Goal: Information Seeking & Learning: Learn about a topic

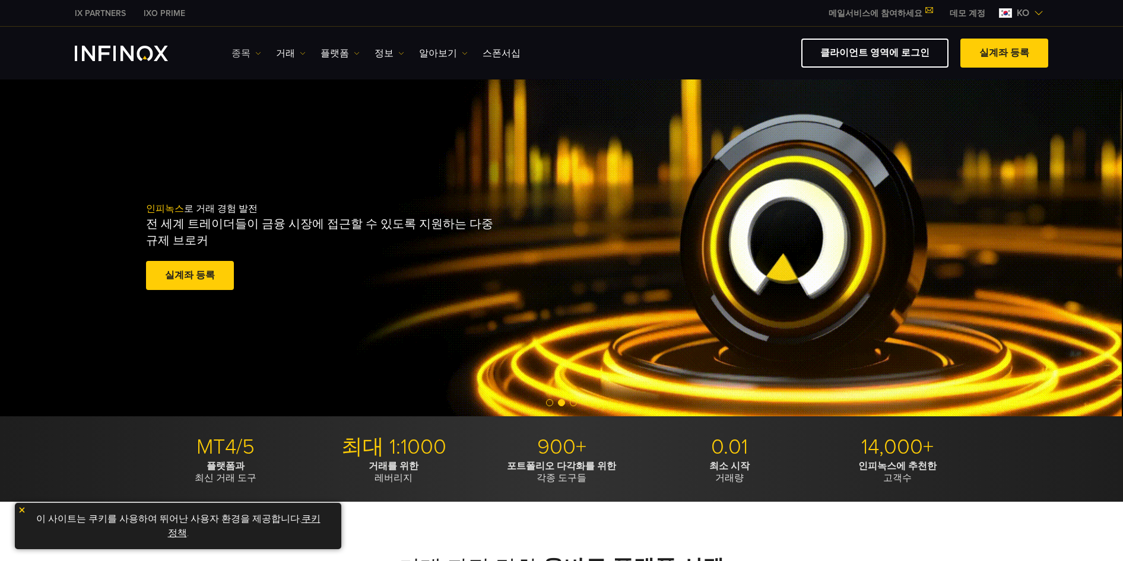
click at [253, 54] on link "종목" at bounding box center [246, 53] width 30 height 14
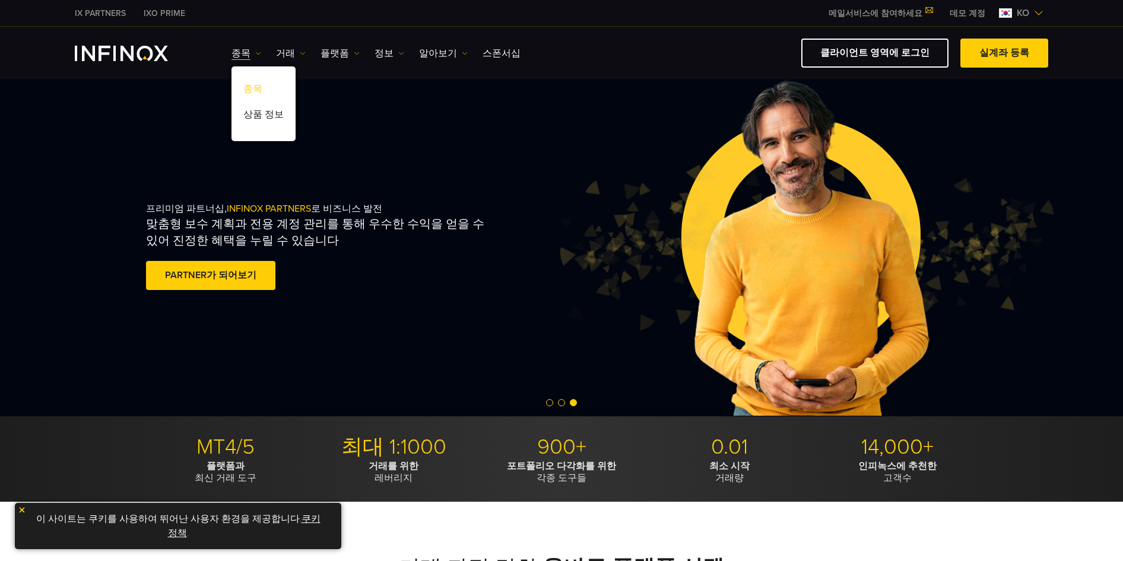
click at [253, 91] on link "종목" at bounding box center [263, 91] width 64 height 26
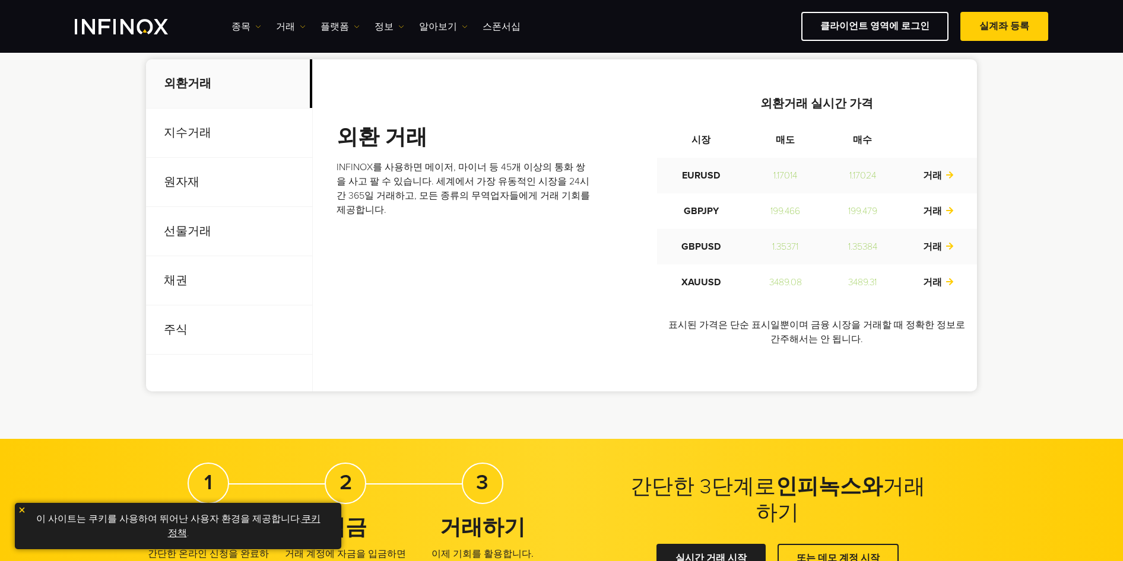
scroll to position [356, 0]
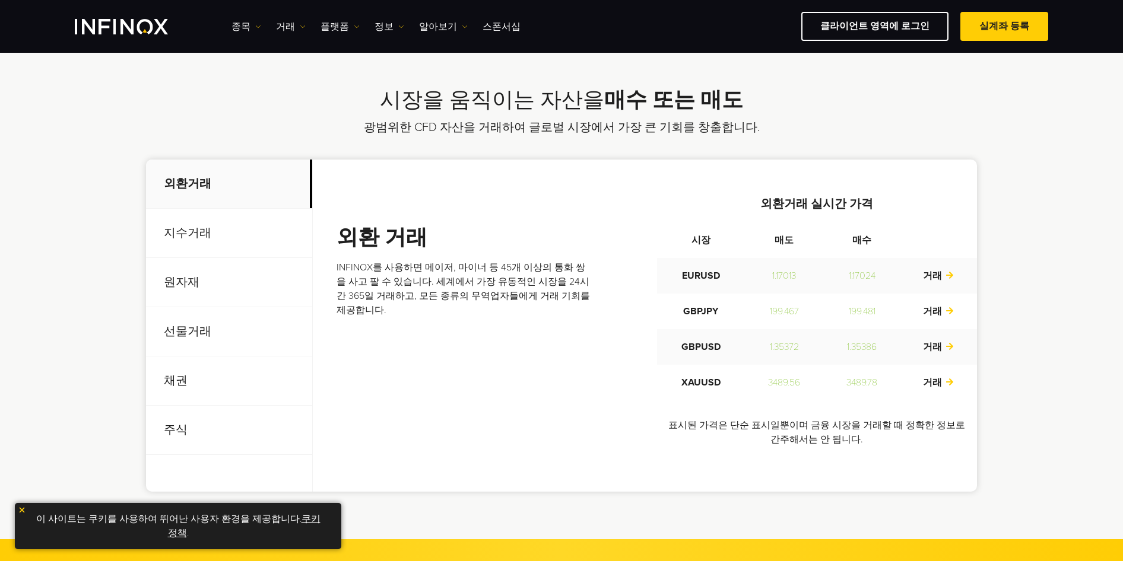
click at [180, 231] on p "지수거래" at bounding box center [229, 233] width 166 height 49
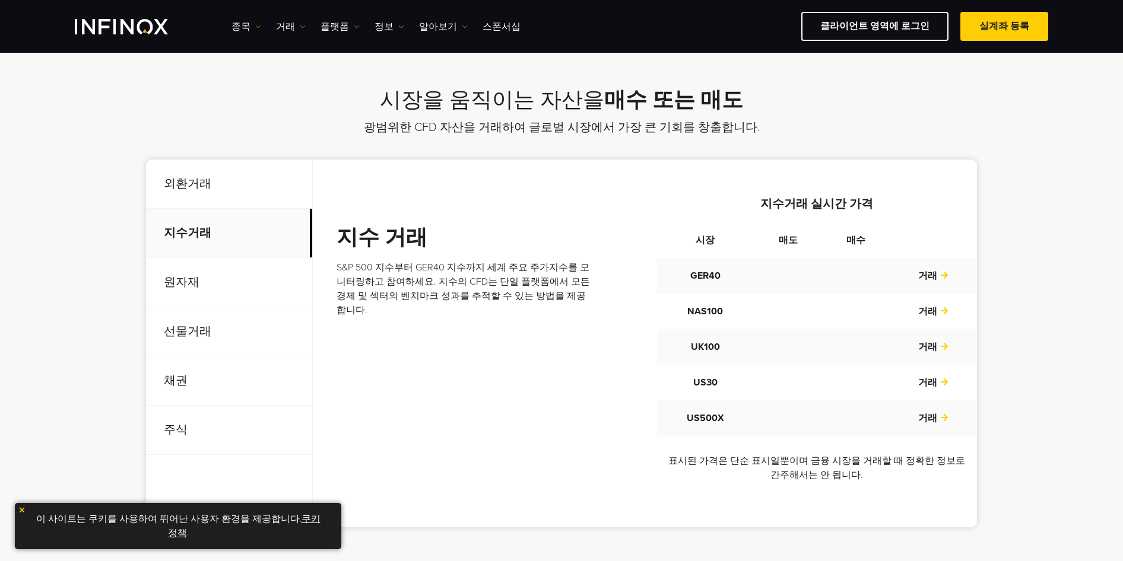
scroll to position [0, 0]
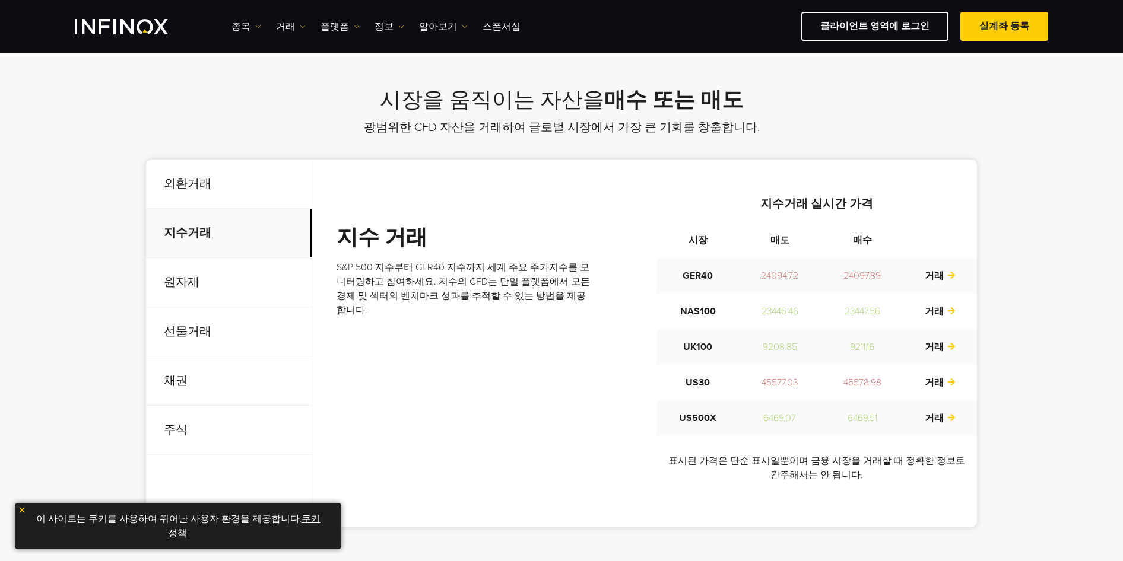
click at [192, 333] on p "선물거래" at bounding box center [229, 331] width 166 height 49
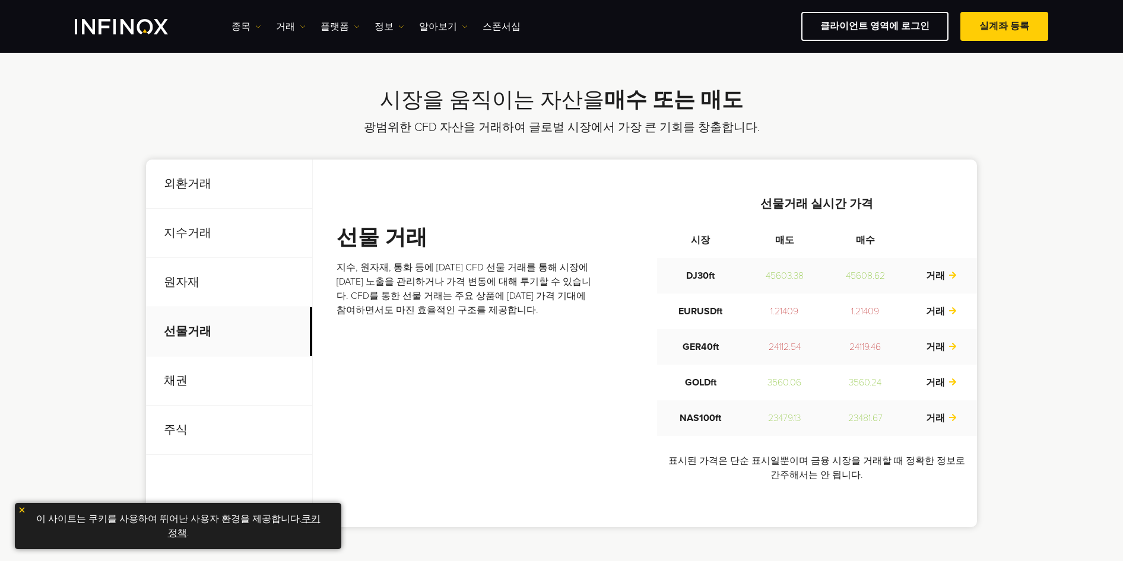
drag, startPoint x: 175, startPoint y: 439, endPoint x: 174, endPoint y: 427, distance: 12.5
click at [176, 434] on p "주식" at bounding box center [229, 430] width 166 height 49
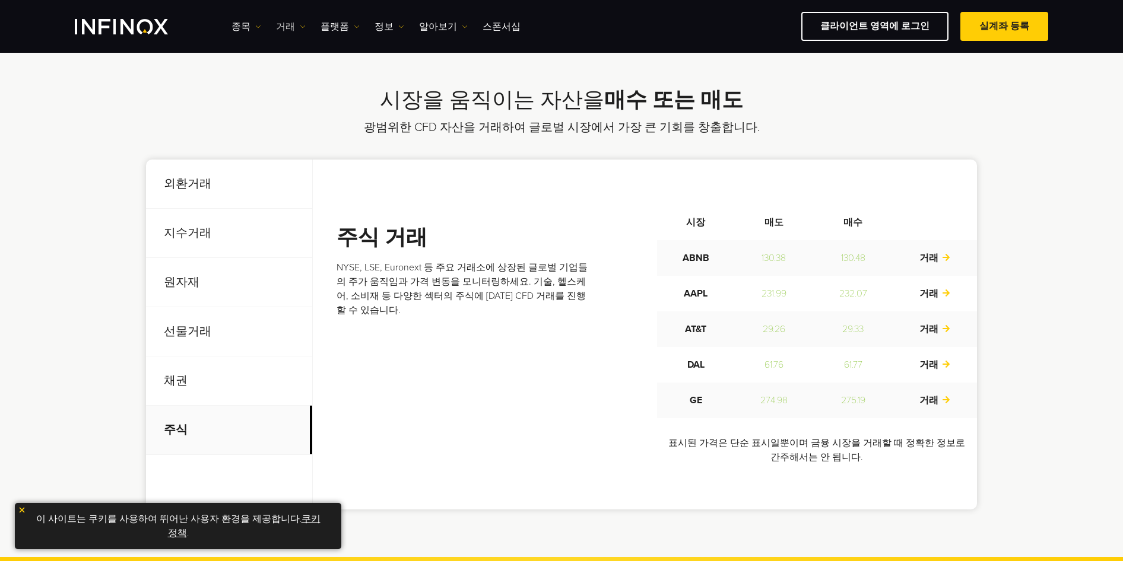
click at [284, 26] on link "거래" at bounding box center [291, 27] width 30 height 14
click at [334, 25] on link "플랫폼" at bounding box center [339, 27] width 39 height 14
click at [379, 29] on link "정보" at bounding box center [389, 27] width 30 height 14
click at [440, 26] on link "알아보기" at bounding box center [443, 27] width 49 height 14
click at [499, 28] on link "스폰서십" at bounding box center [502, 27] width 38 height 14
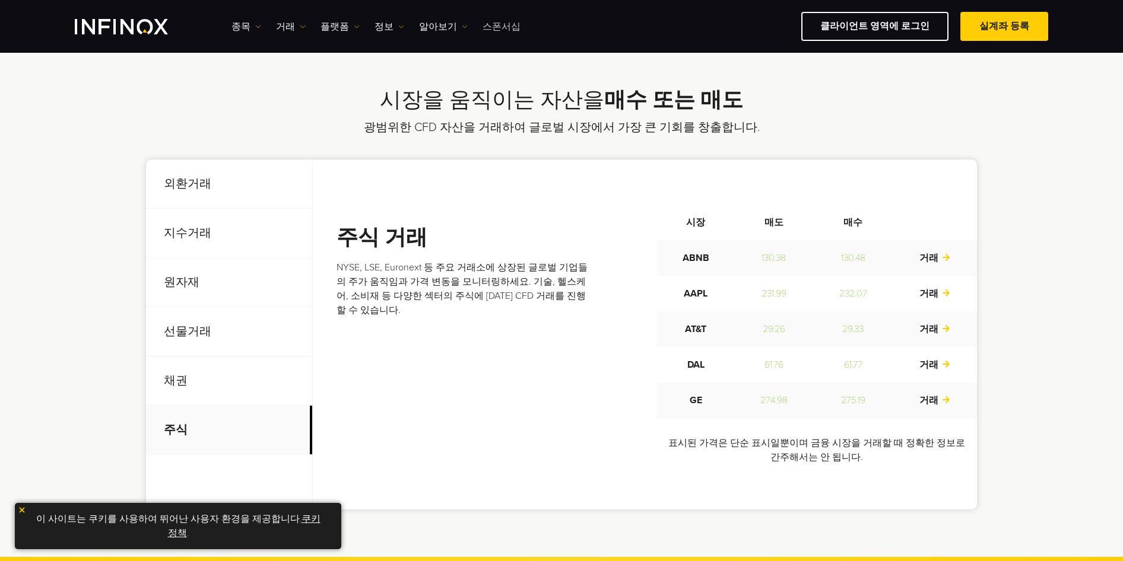
click at [497, 29] on link "스폰서십" at bounding box center [502, 27] width 38 height 14
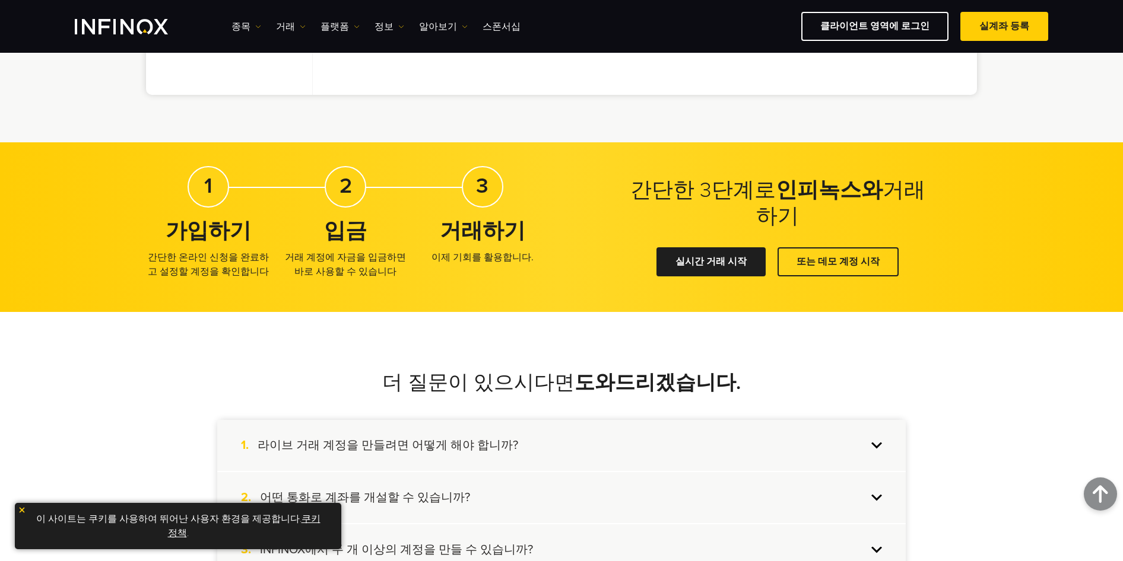
scroll to position [772, 0]
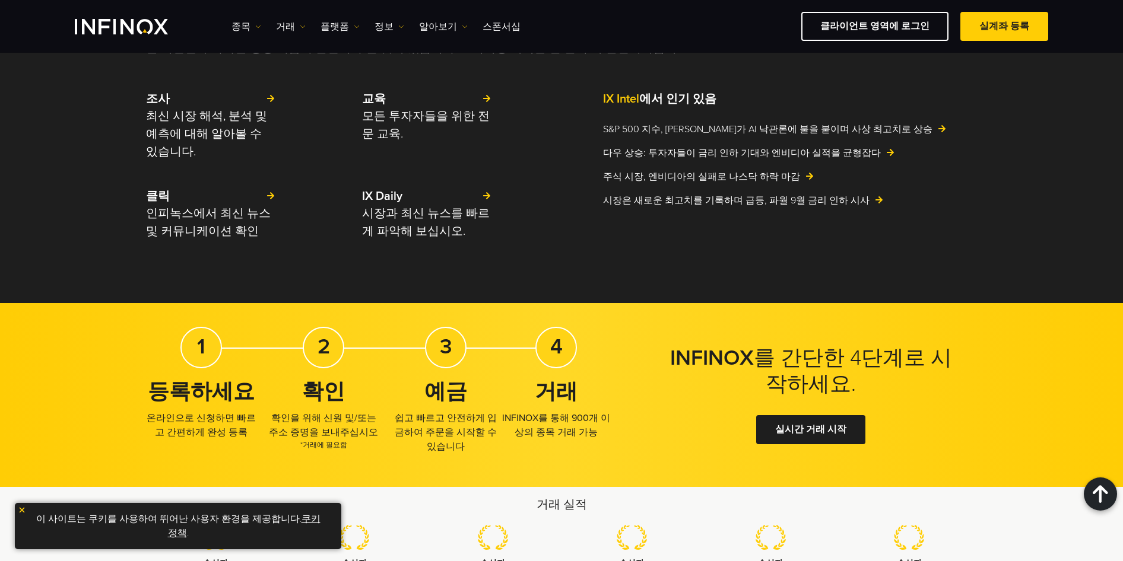
scroll to position [1367, 0]
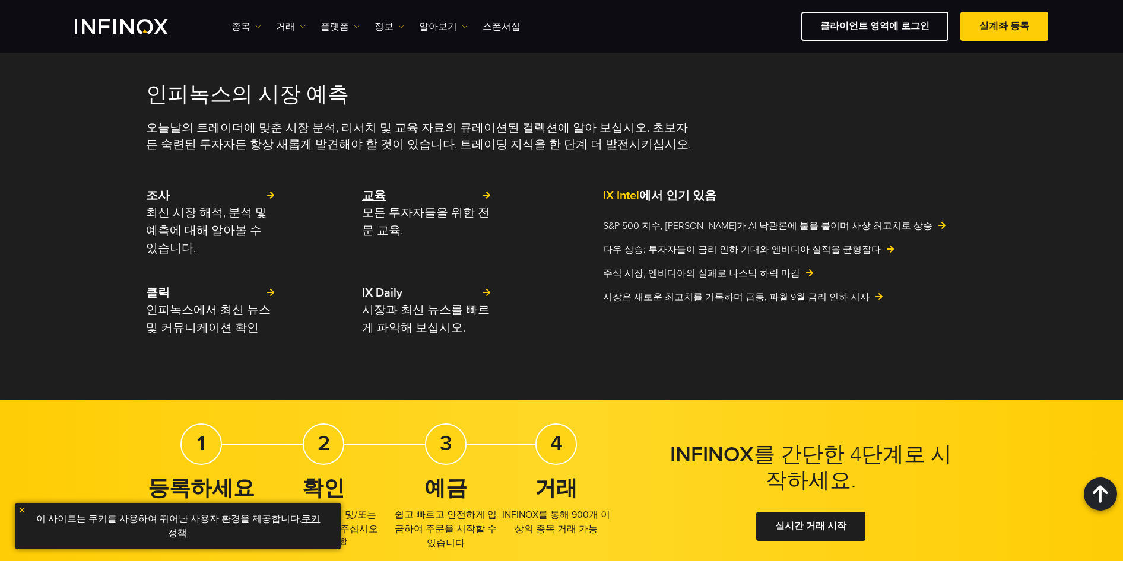
click at [377, 194] on strong "교육" at bounding box center [374, 196] width 24 height 14
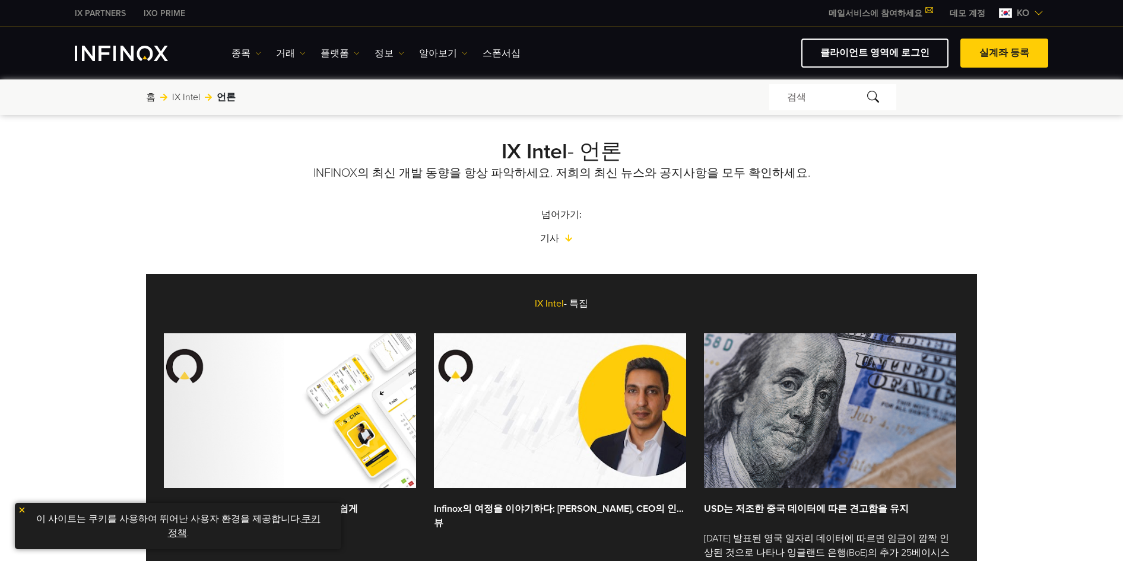
click at [94, 12] on link "IX PARTNERS" at bounding box center [100, 13] width 69 height 12
